Goal: Navigation & Orientation: Find specific page/section

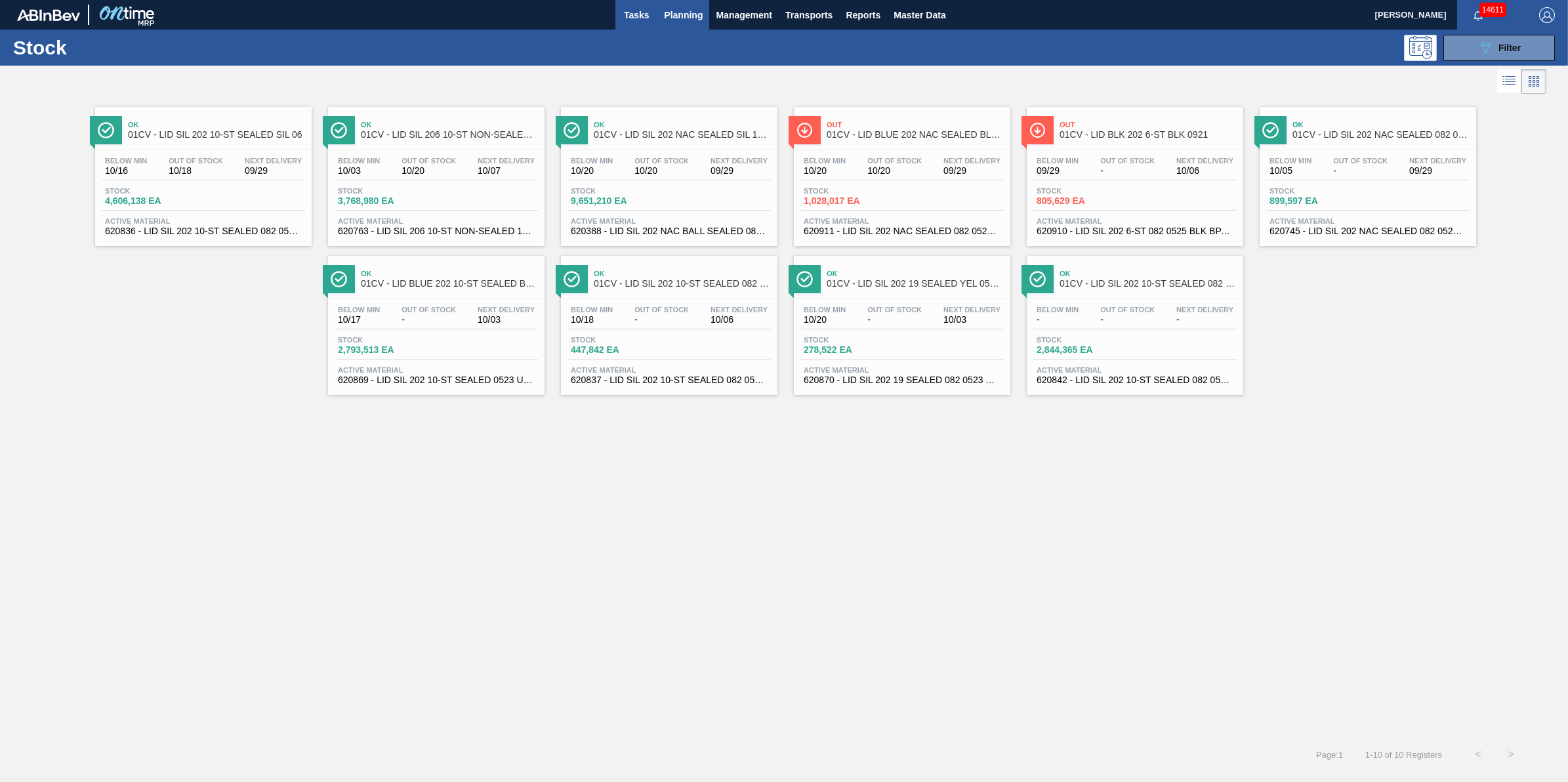
click at [649, 14] on span "Tasks" at bounding box center [636, 15] width 29 height 16
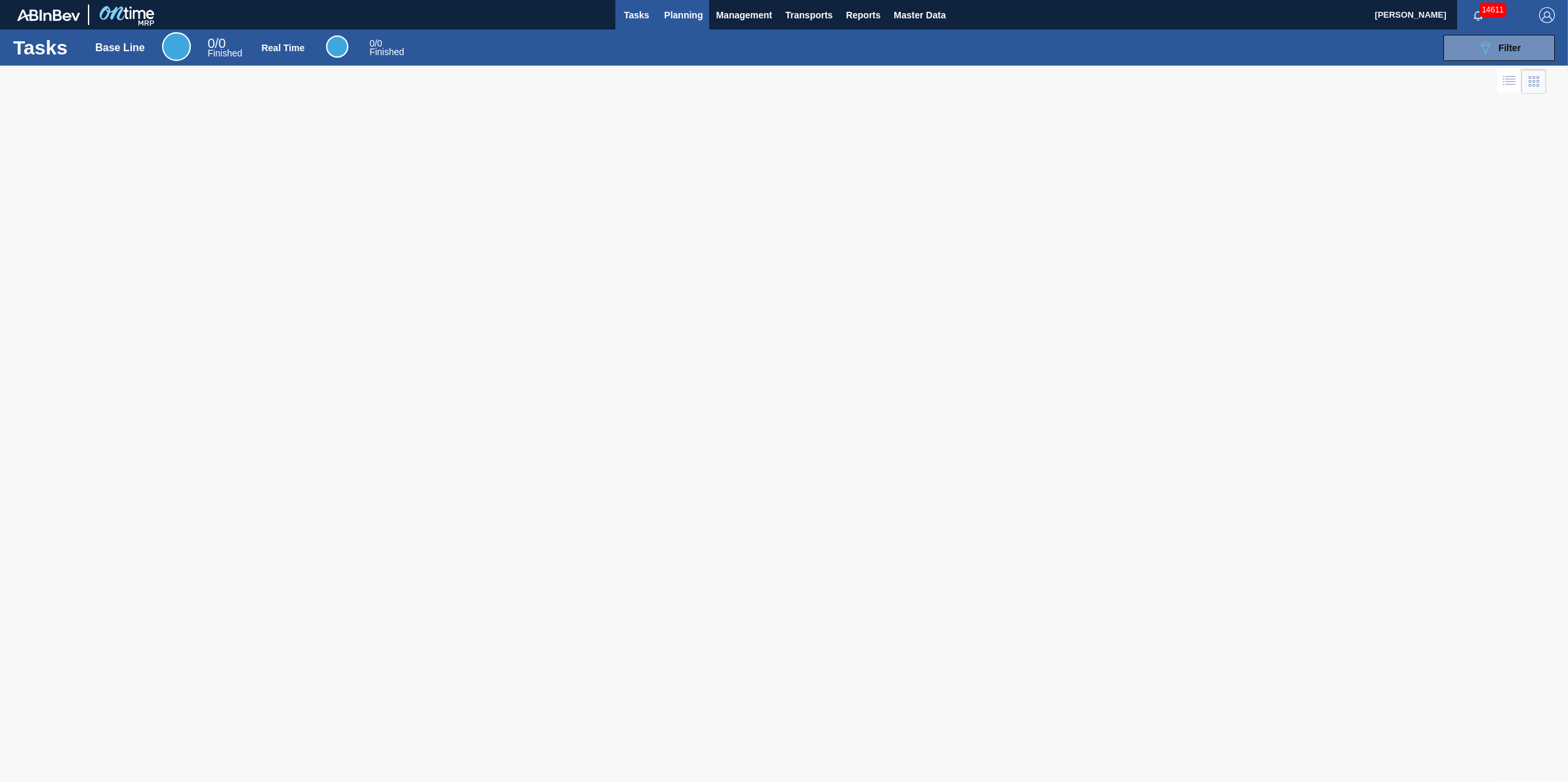
click at [675, 16] on span "Planning" at bounding box center [683, 15] width 39 height 16
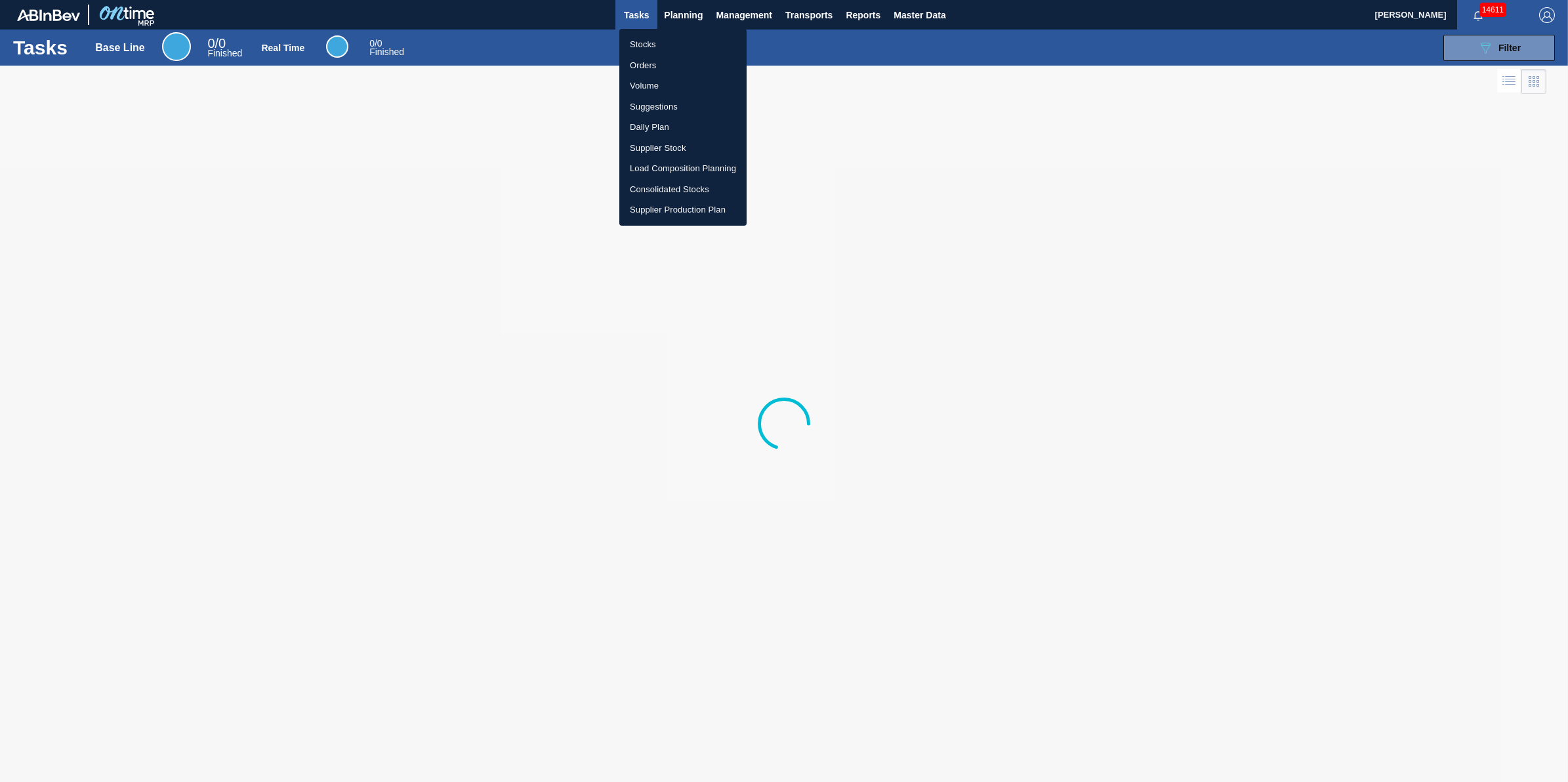
click at [658, 56] on li "Orders" at bounding box center [683, 66] width 128 height 21
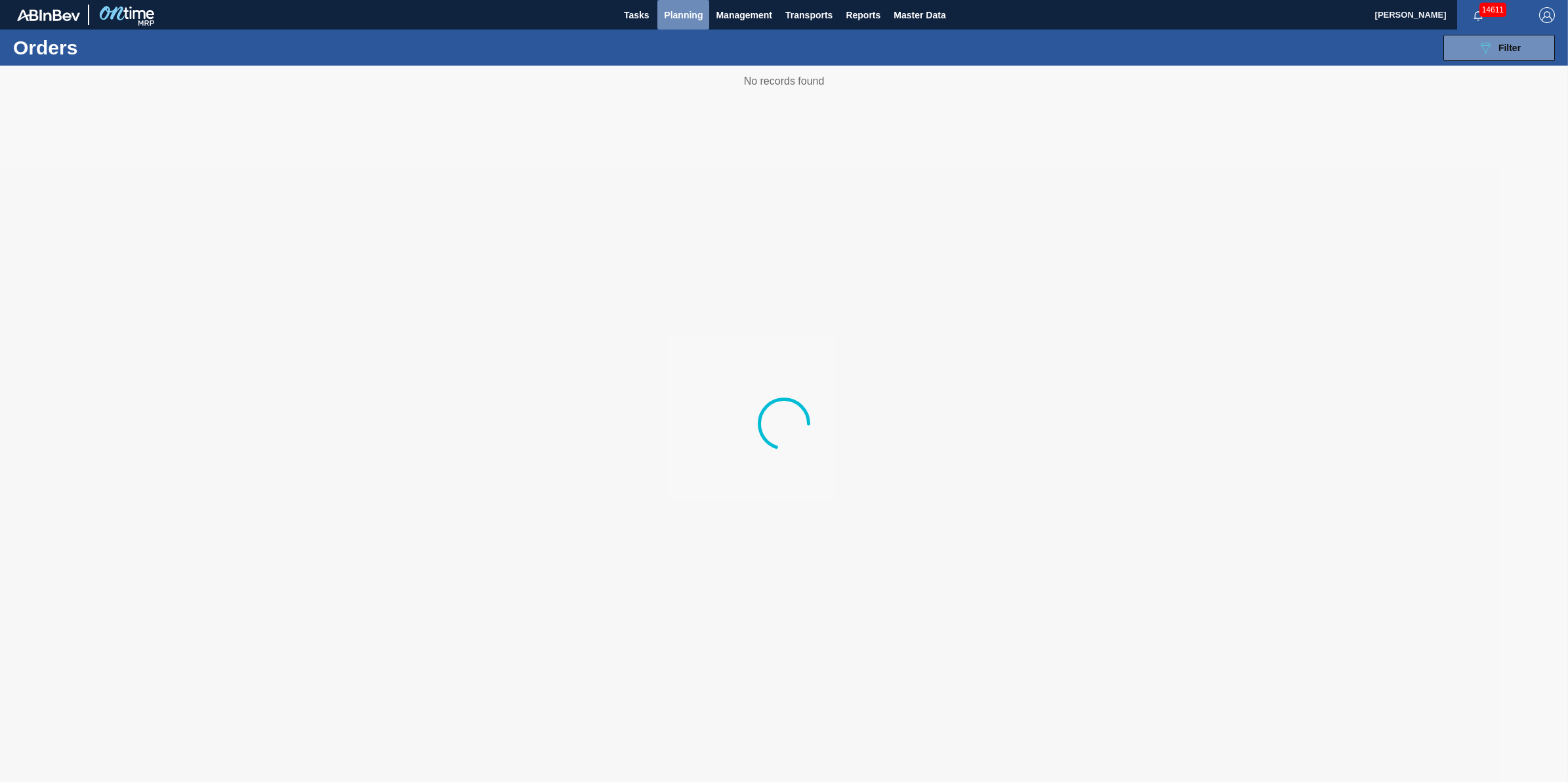
click at [680, 15] on span "Planning" at bounding box center [683, 15] width 39 height 16
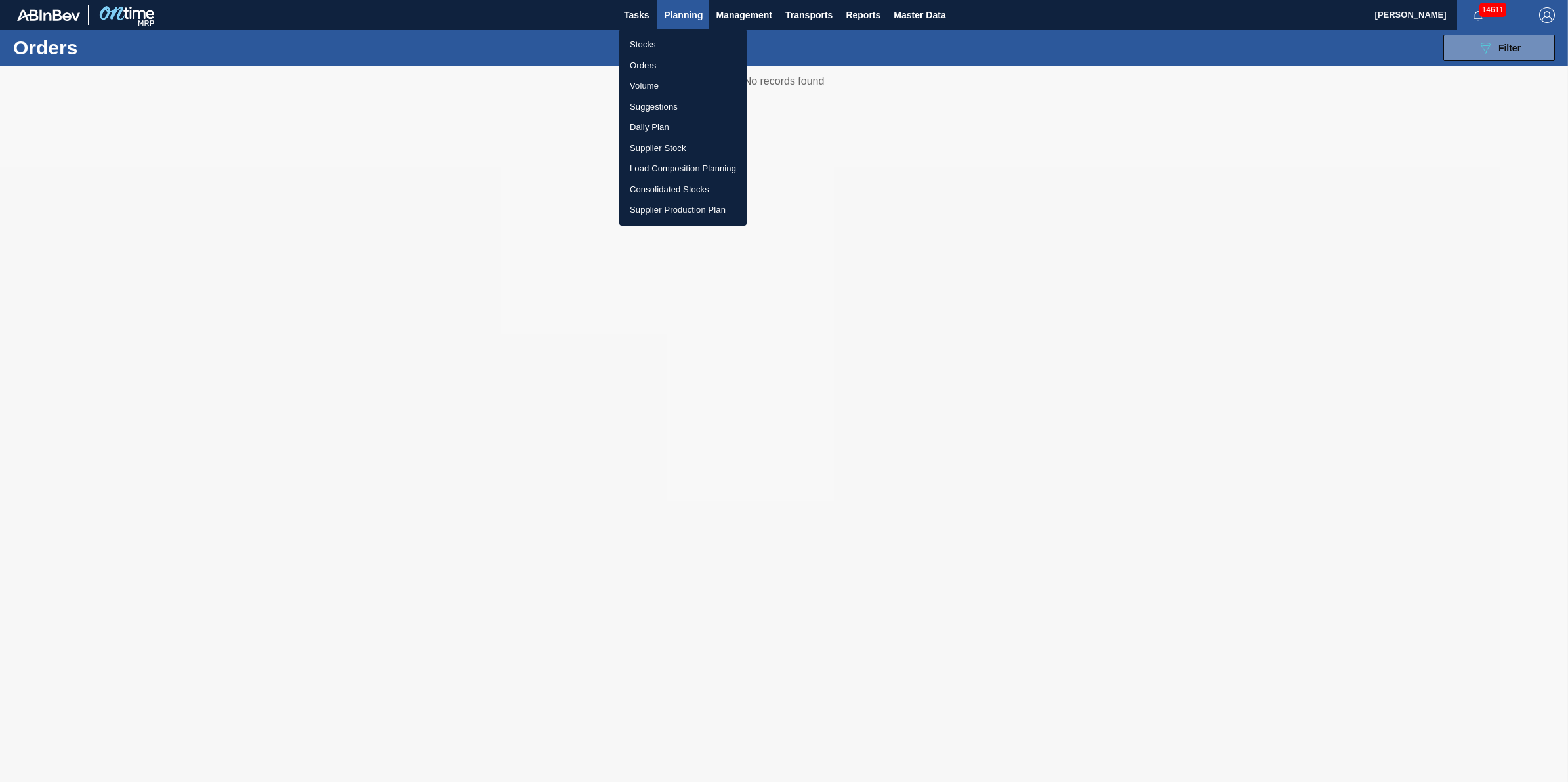
click at [675, 46] on li "Stocks" at bounding box center [683, 44] width 128 height 21
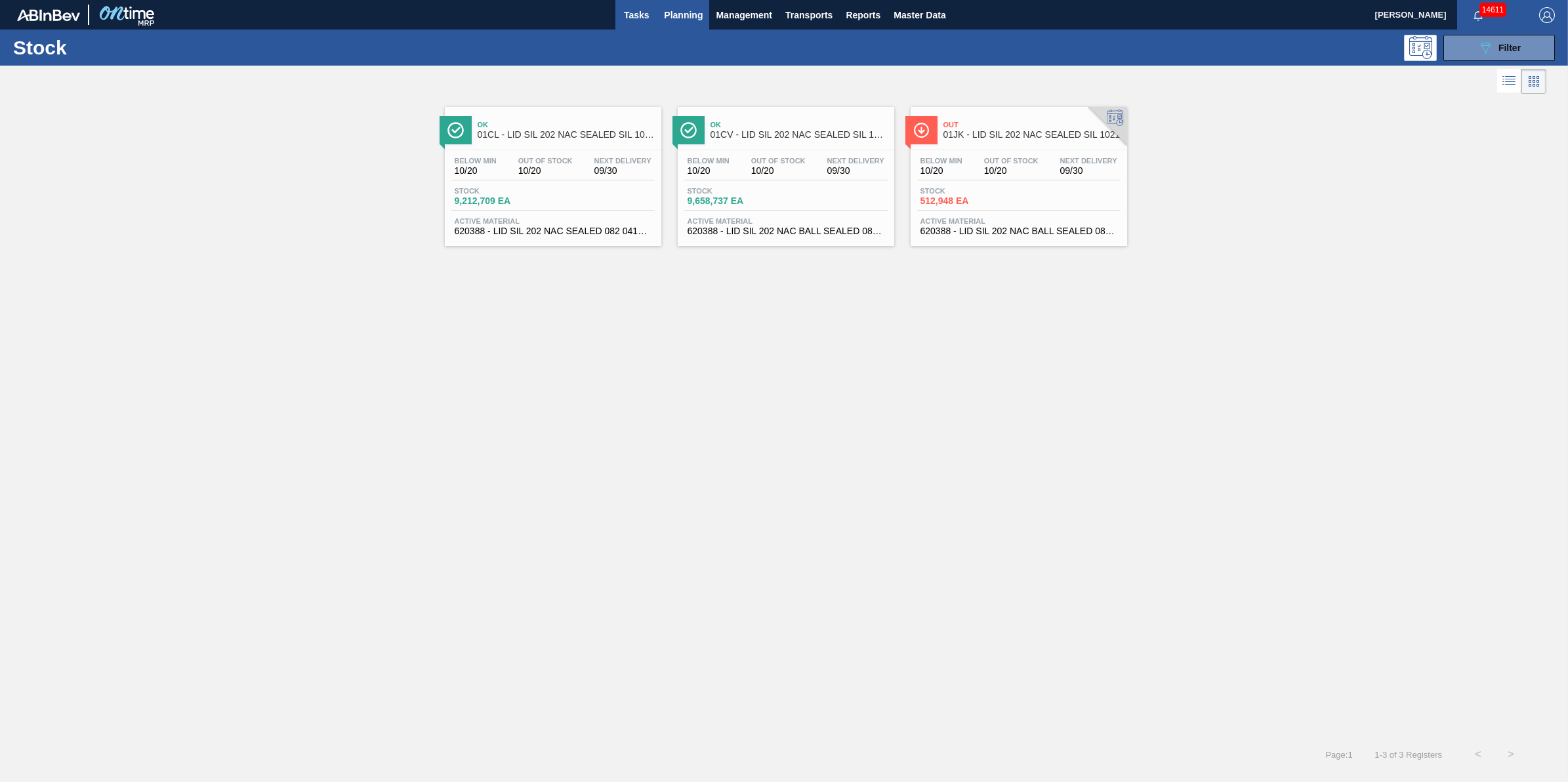
click at [634, 17] on span "Tasks" at bounding box center [636, 15] width 29 height 16
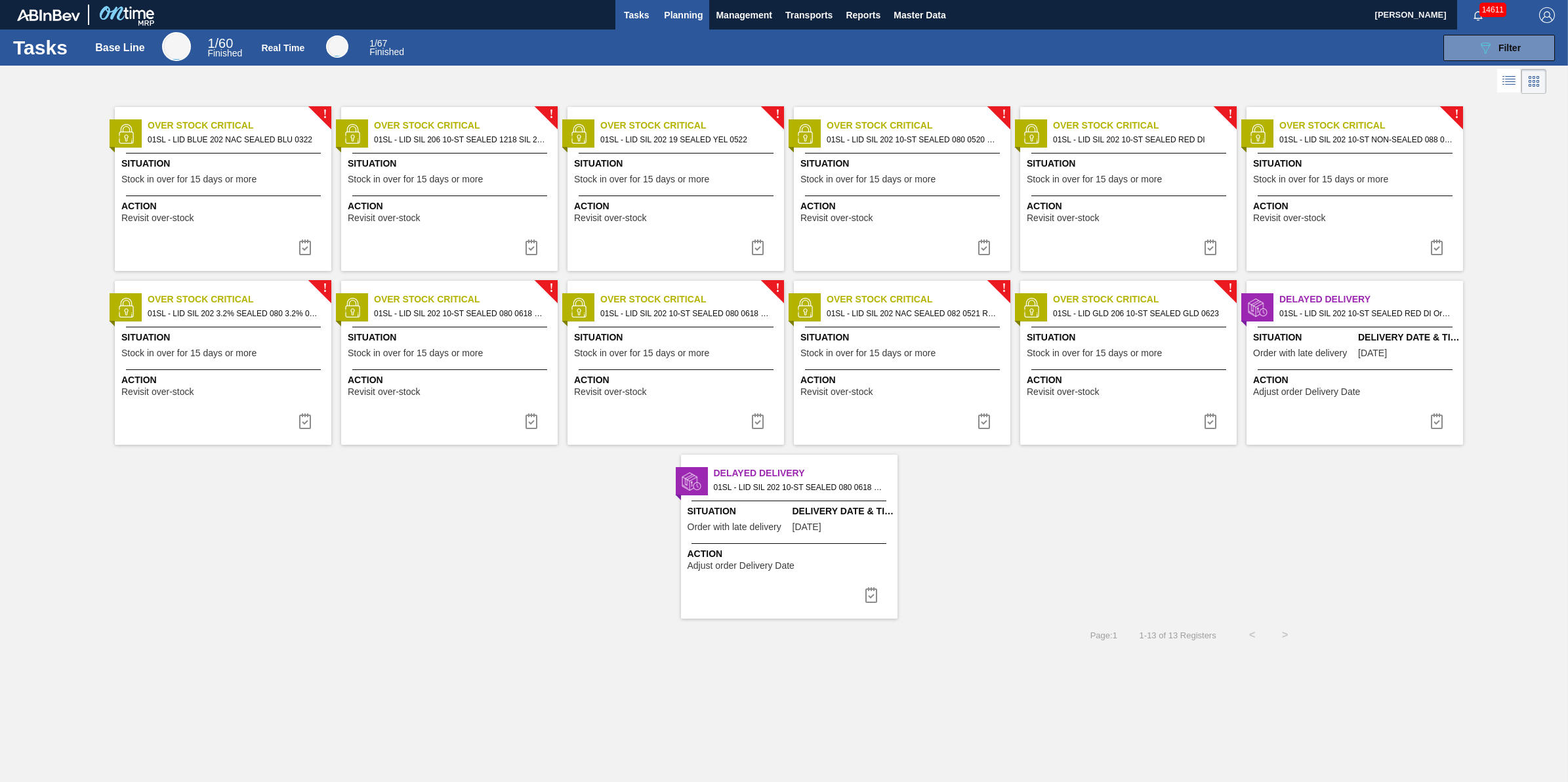
click at [708, 18] on button "Planning" at bounding box center [683, 15] width 52 height 30
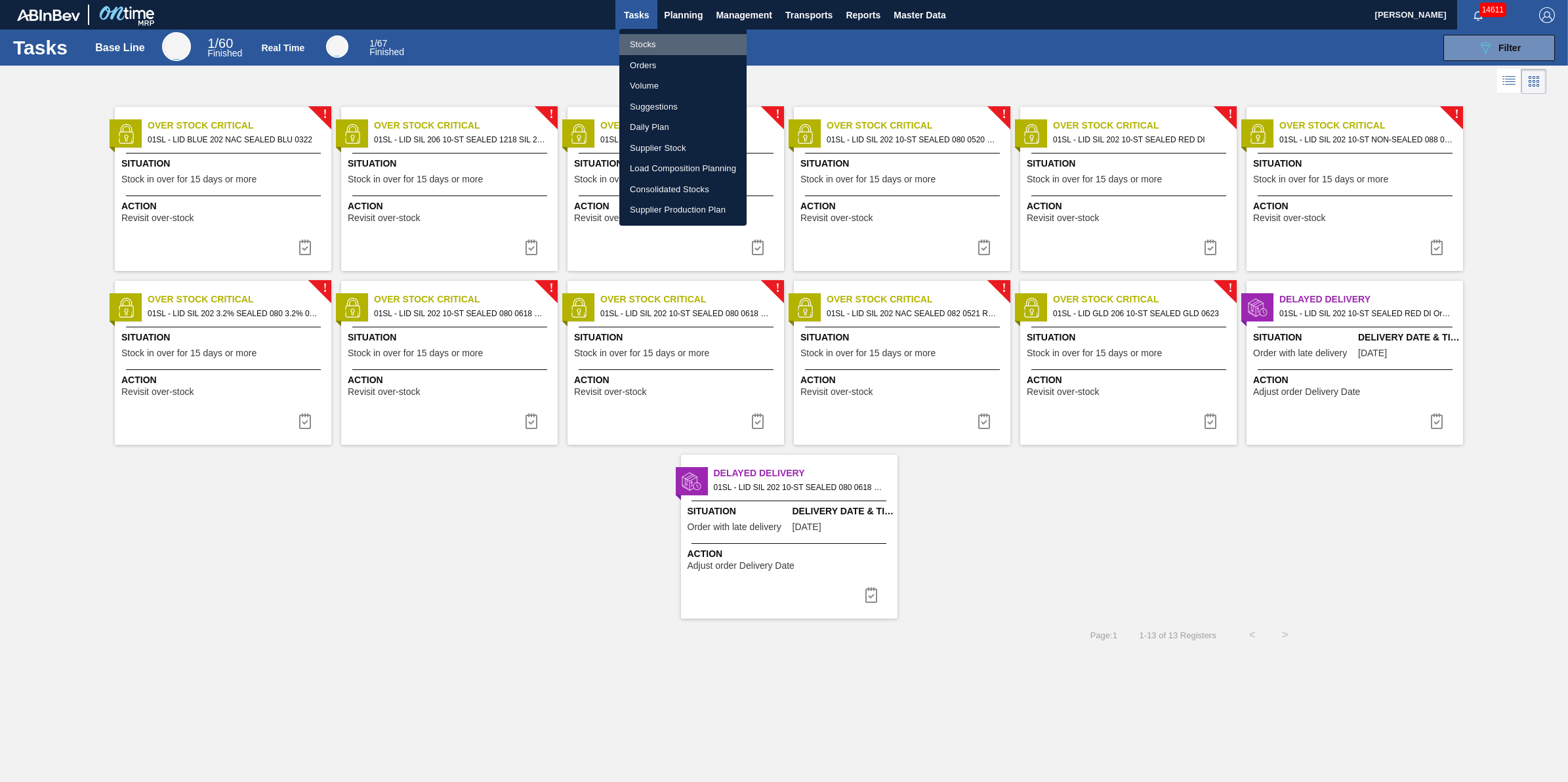
click at [688, 44] on li "Stocks" at bounding box center [683, 44] width 128 height 21
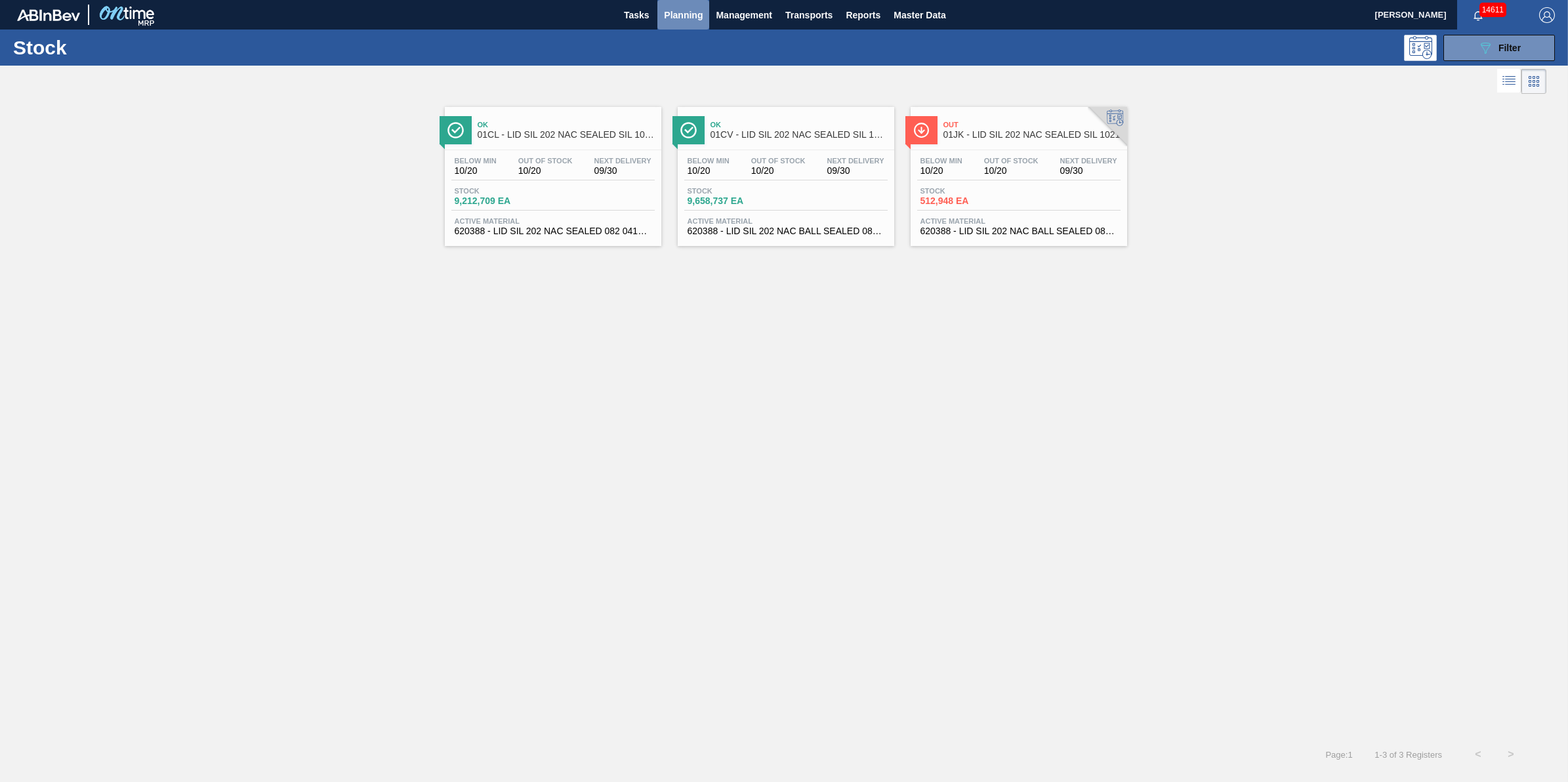
click at [678, 18] on span "Planning" at bounding box center [683, 15] width 39 height 16
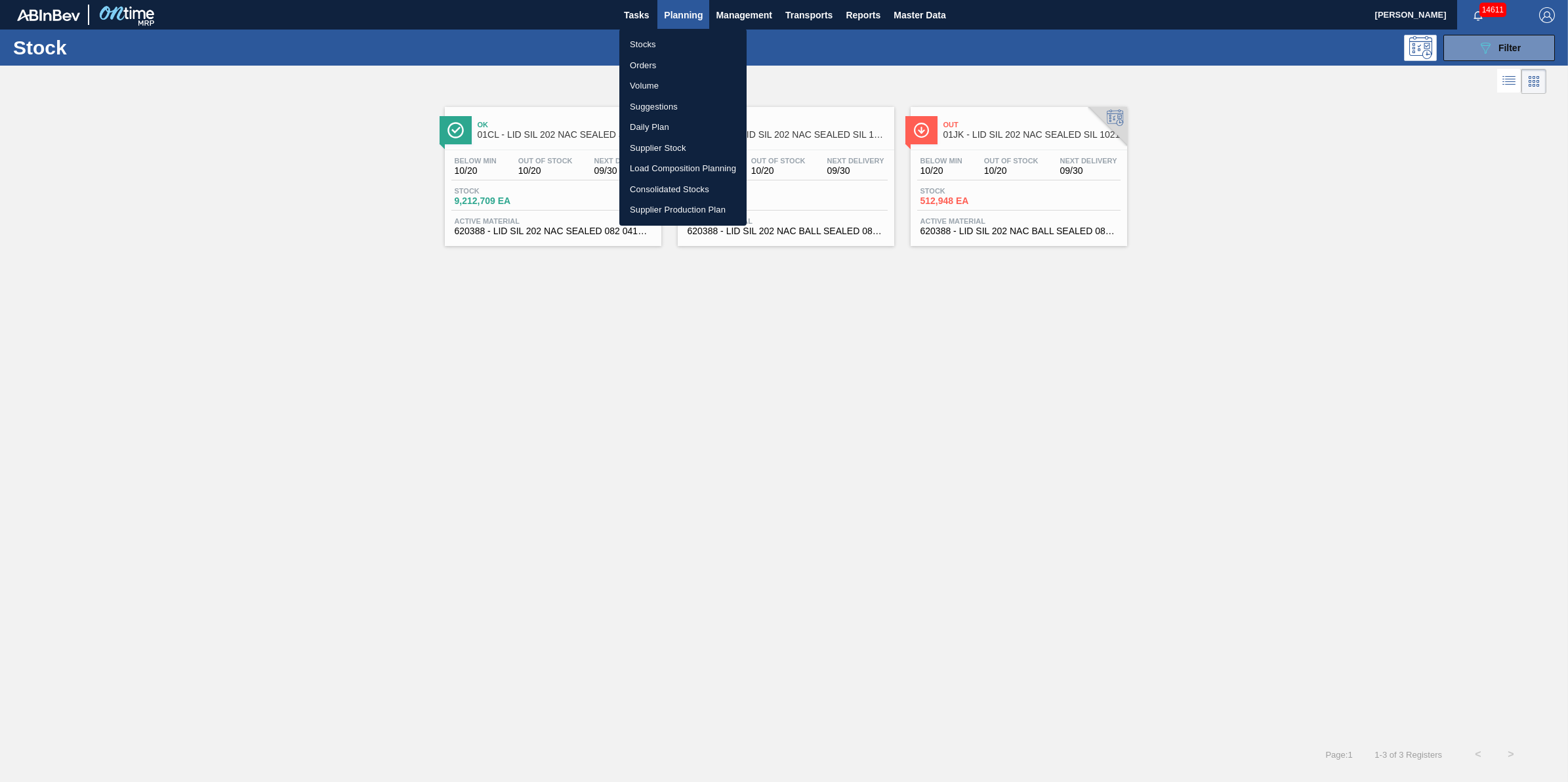
click at [663, 47] on li "Stocks" at bounding box center [683, 44] width 128 height 21
